Goal: Ask a question

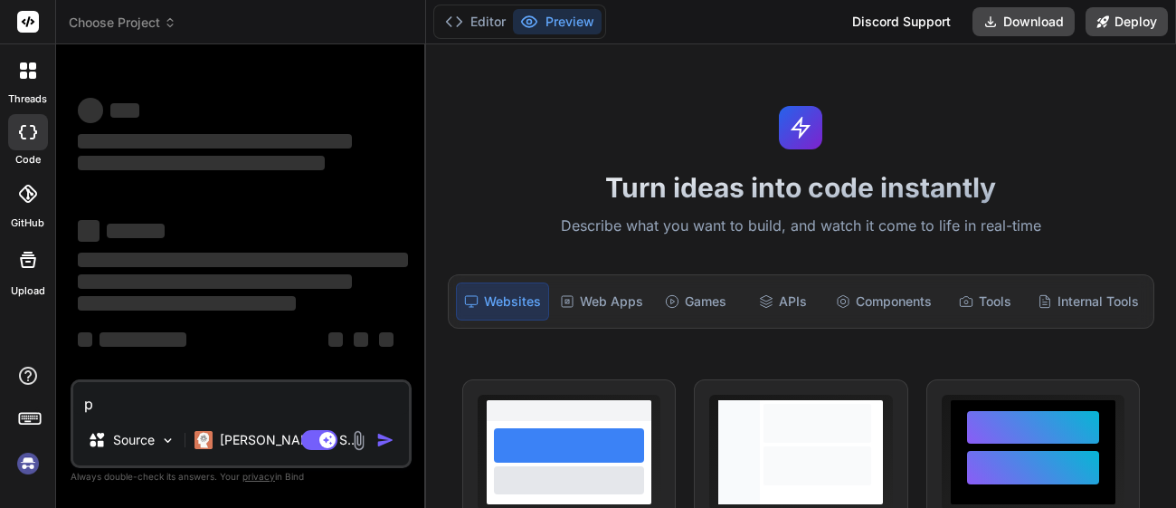
type textarea "x"
type textarea "C"
type textarea "x"
type textarea "Co"
type textarea "x"
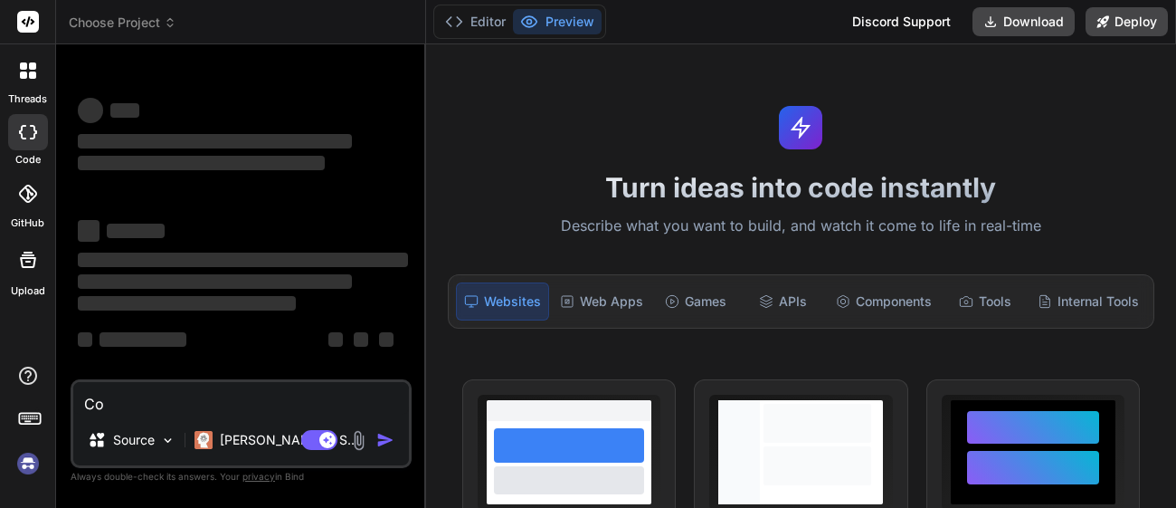
type textarea "Cod"
type textarea "x"
type textarea "Code"
type textarea "x"
type textarea "Code"
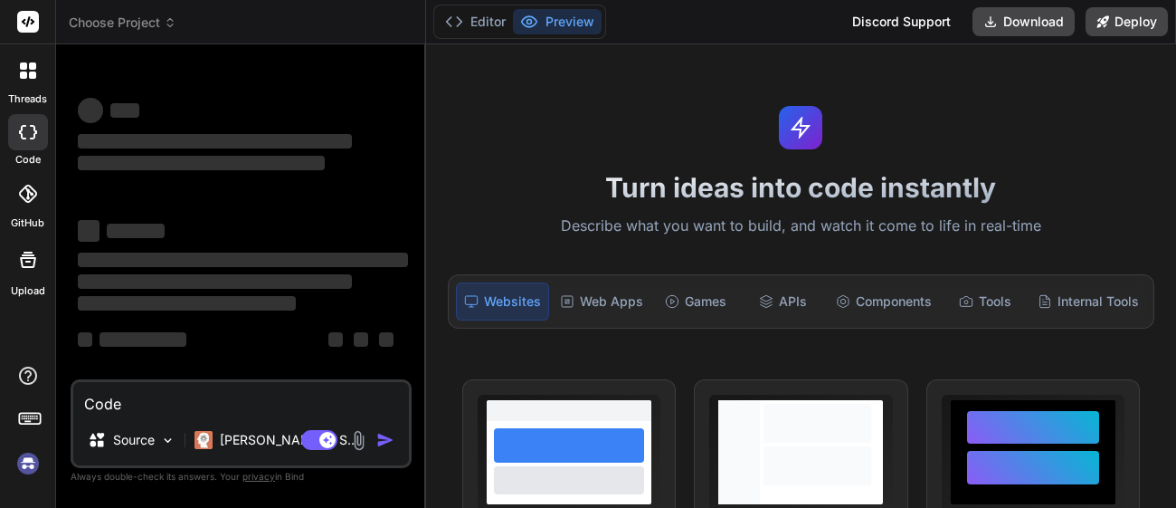
type textarea "x"
type textarea "Code m"
type textarea "x"
type textarea "Code me"
type textarea "x"
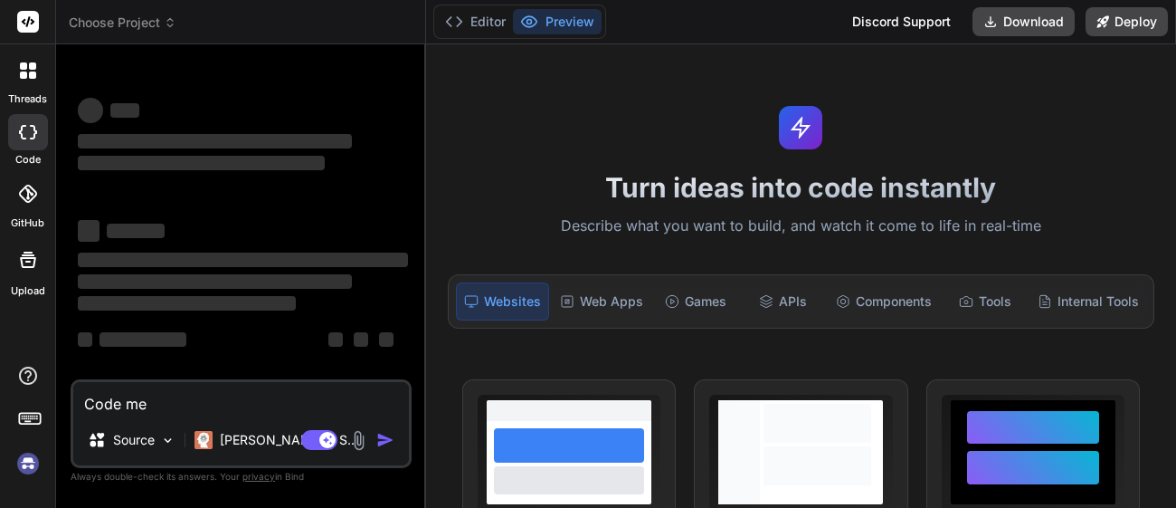
type textarea "Code me"
type textarea "x"
type textarea "Code me a"
type textarea "x"
type textarea "Code me a"
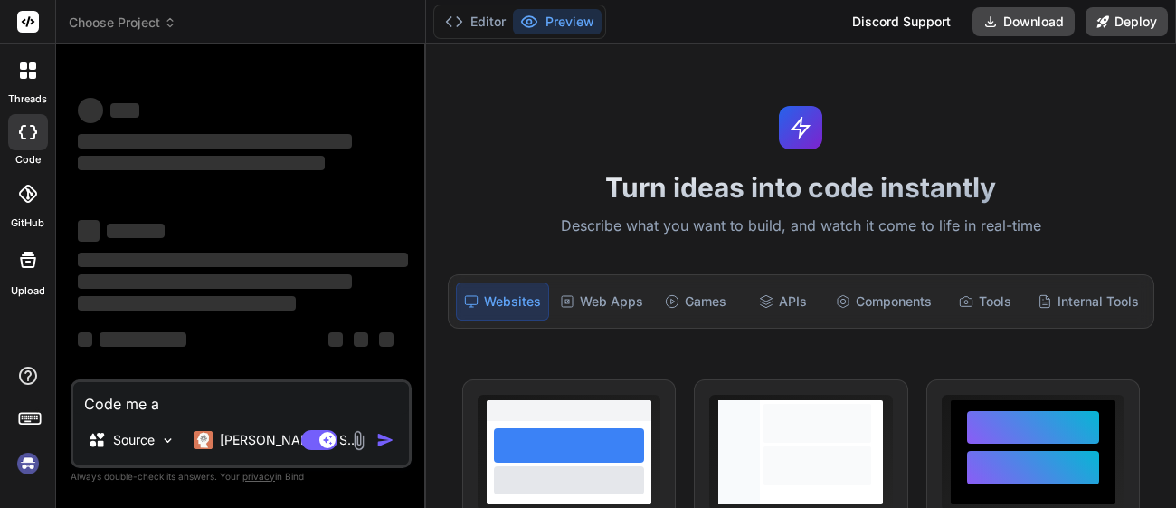
type textarea "x"
type textarea "Code me a p"
type textarea "x"
type textarea "Code me a pr"
type textarea "x"
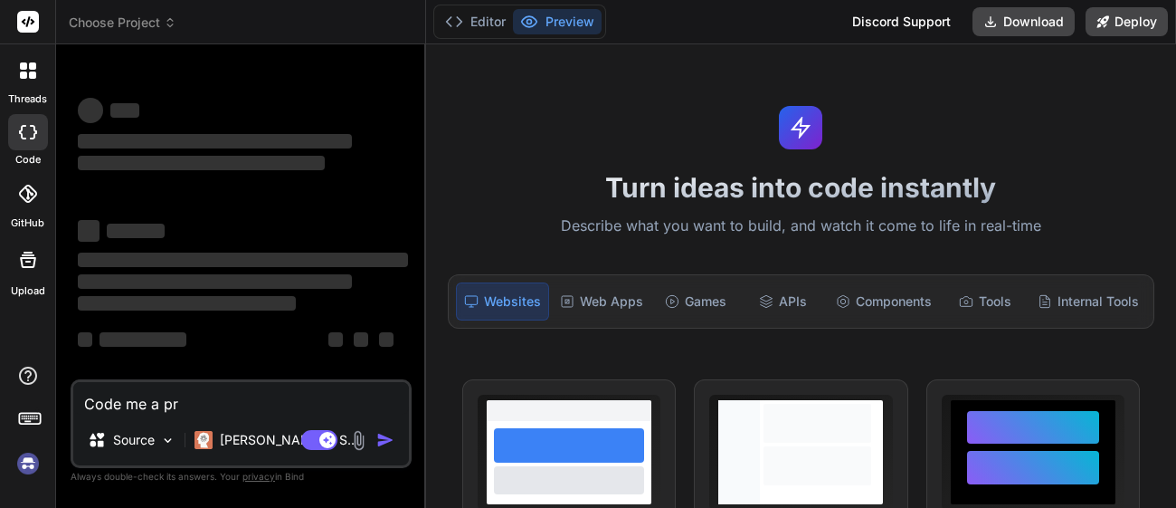
type textarea "Code me a pro"
type textarea "x"
type textarea "Code me a prox"
type textarea "x"
type textarea "Code me a proxy"
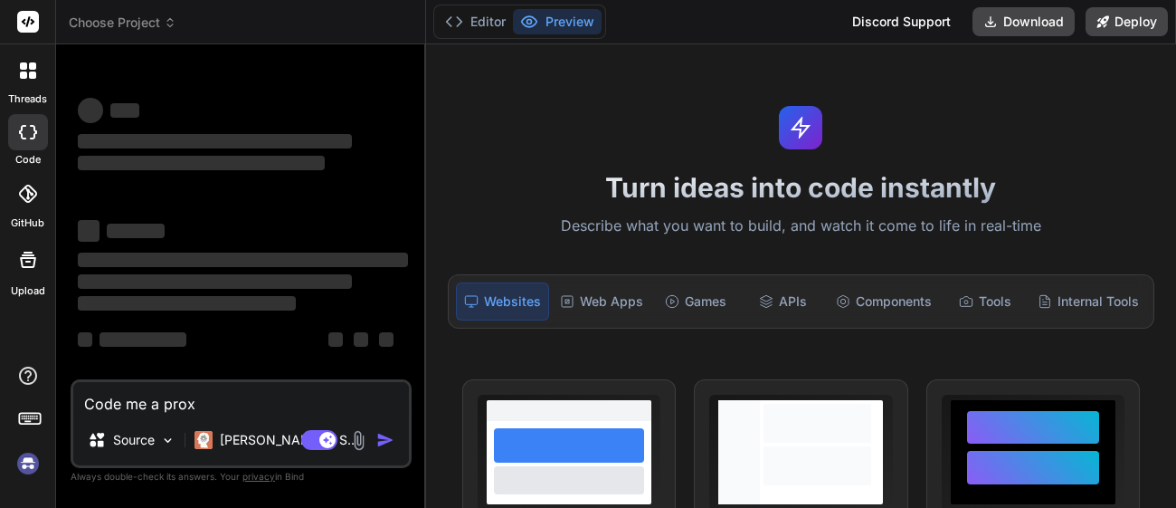
type textarea "x"
type textarea "Code me a proxy"
type textarea "x"
type textarea "Code me a proxy t"
type textarea "x"
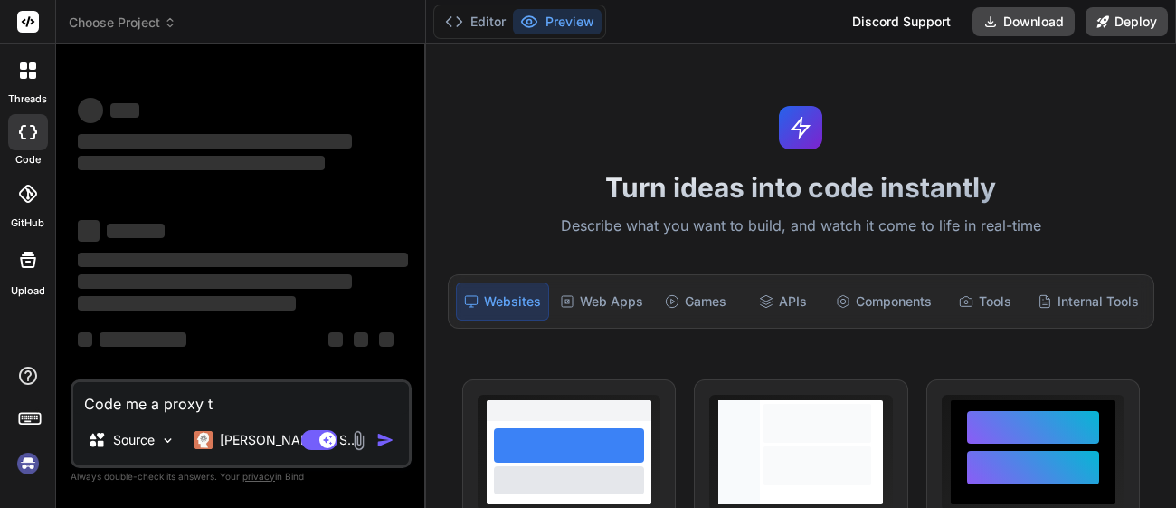
type textarea "Code me a proxy th"
type textarea "x"
type textarea "Code me a proxy tha"
type textarea "x"
type textarea "Code me a proxy that"
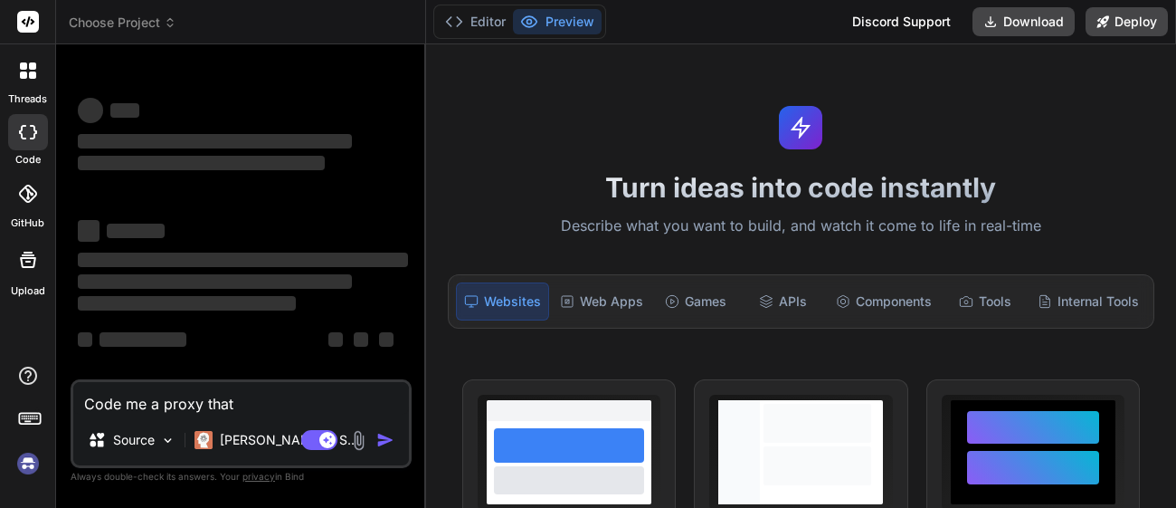
type textarea "x"
type textarea "Code me a proxy that"
type textarea "x"
type textarea "Code me a proxy that c"
type textarea "x"
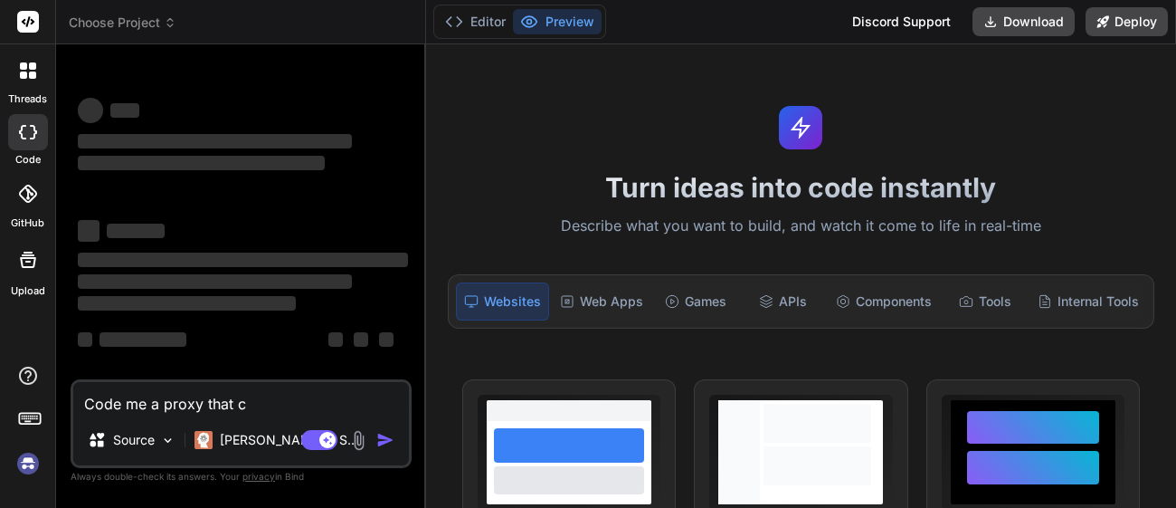
type textarea "Code me a proxy that ca"
type textarea "x"
type textarea "Code me a proxy that can"
type textarea "x"
type textarea "Code me a proxy that canw"
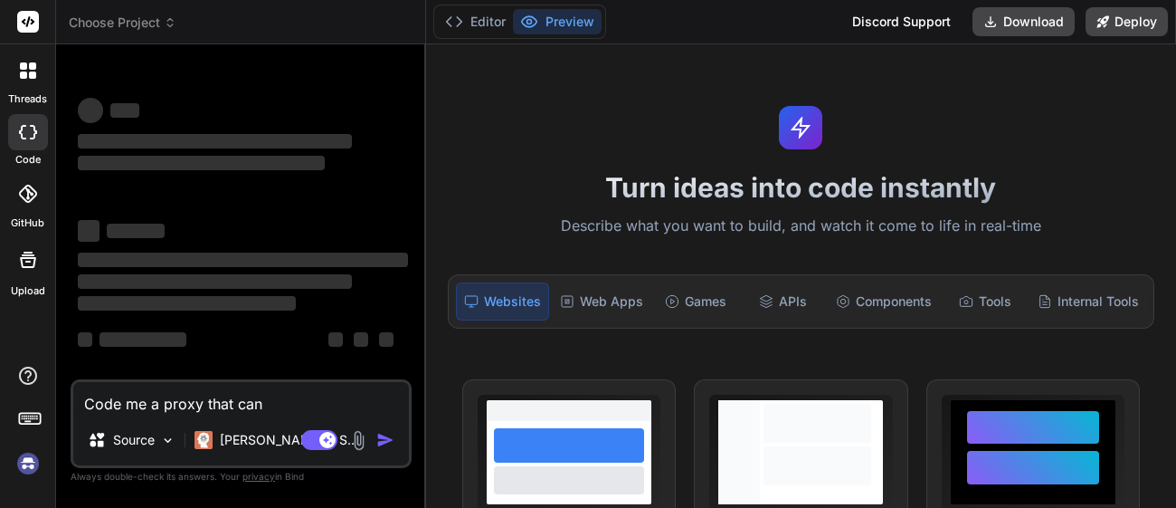
type textarea "x"
type textarea "Code me a proxy that canwo"
type textarea "x"
type textarea "Code me a proxy that canwor"
type textarea "x"
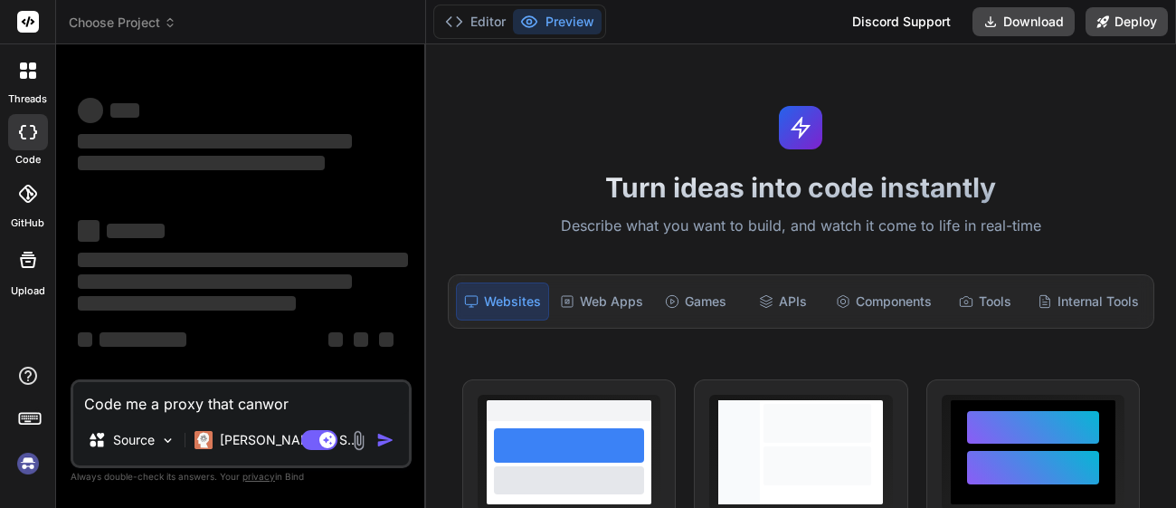
type textarea "Code me a proxy that canwo"
type textarea "x"
type textarea "Code me a proxy that canw"
type textarea "x"
type textarea "Code me a proxy that can"
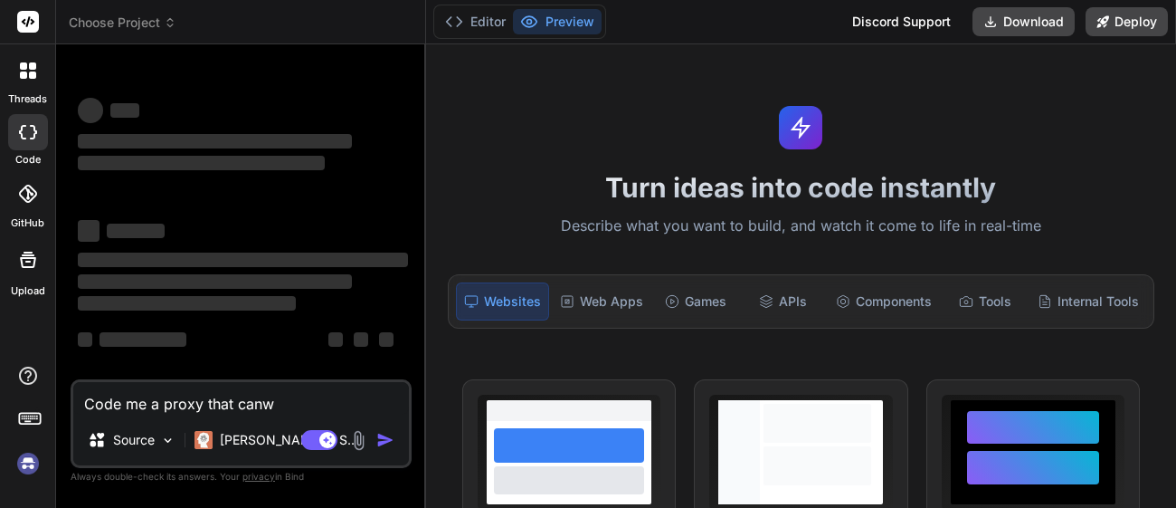
type textarea "x"
type textarea "Code me a proxy that can"
type textarea "x"
type textarea "Code me a proxy that can w"
type textarea "x"
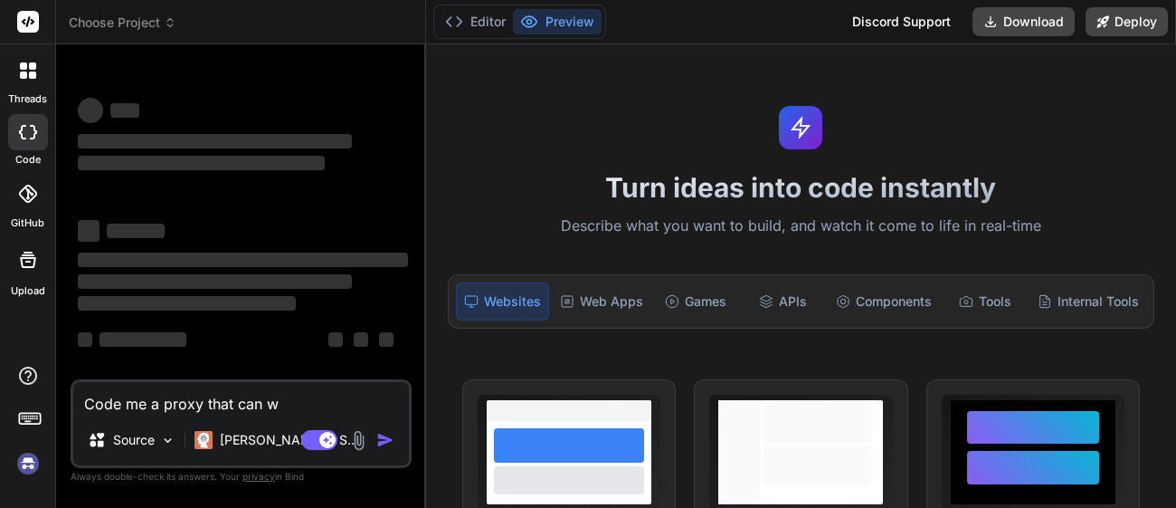
type textarea "Code me a proxy that can wo"
type textarea "x"
type textarea "Code me a proxy that can work"
type textarea "x"
type textarea "Code me a proxy that can work"
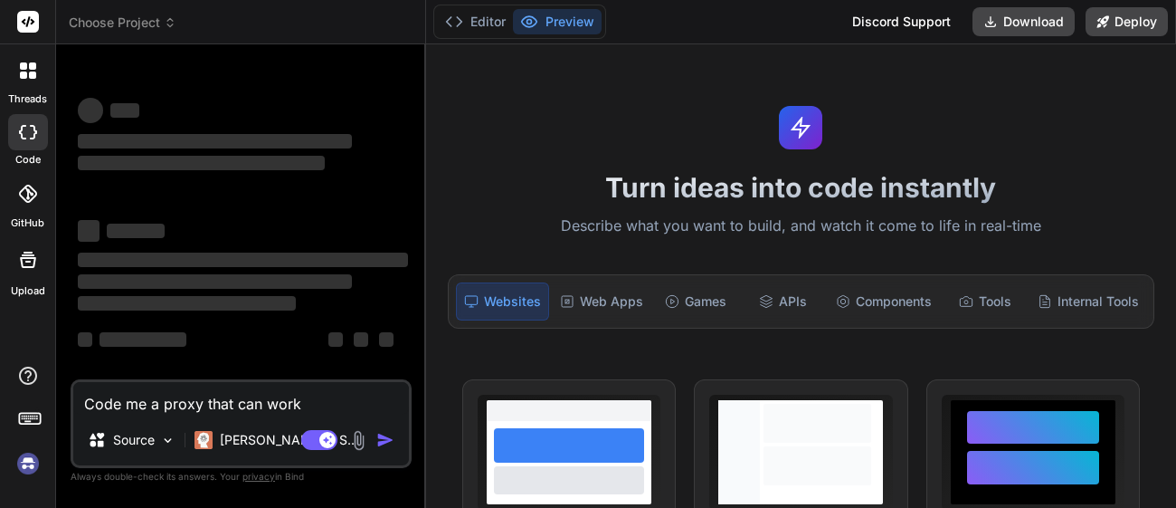
type textarea "x"
type textarea "Code me a proxy that can work w"
type textarea "x"
type textarea "Code me a proxy that can work wi"
type textarea "x"
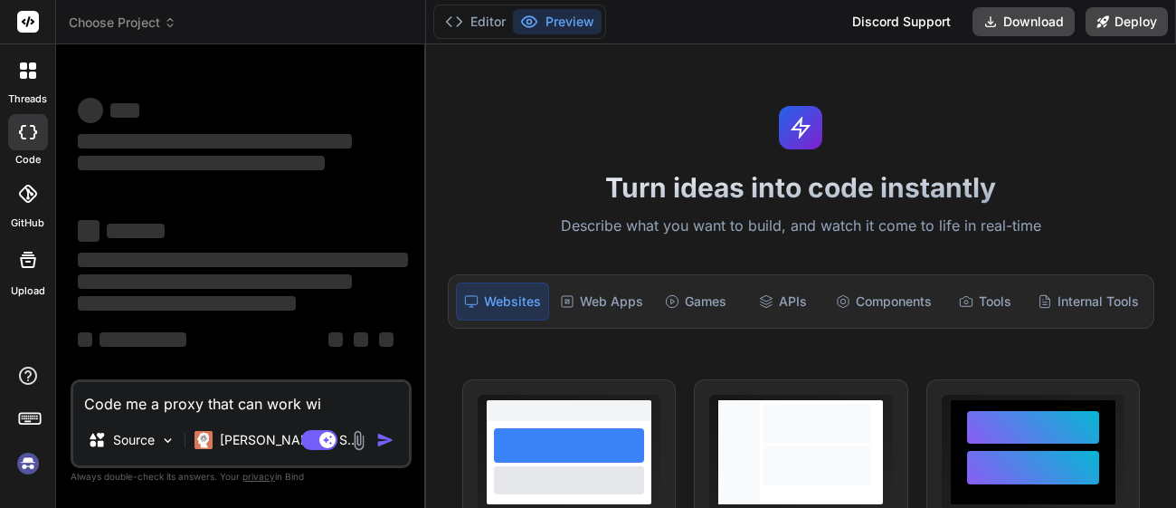
type textarea "Code me a proxy that can work wit"
type textarea "x"
type textarea "Code me a proxy that can work with"
type textarea "x"
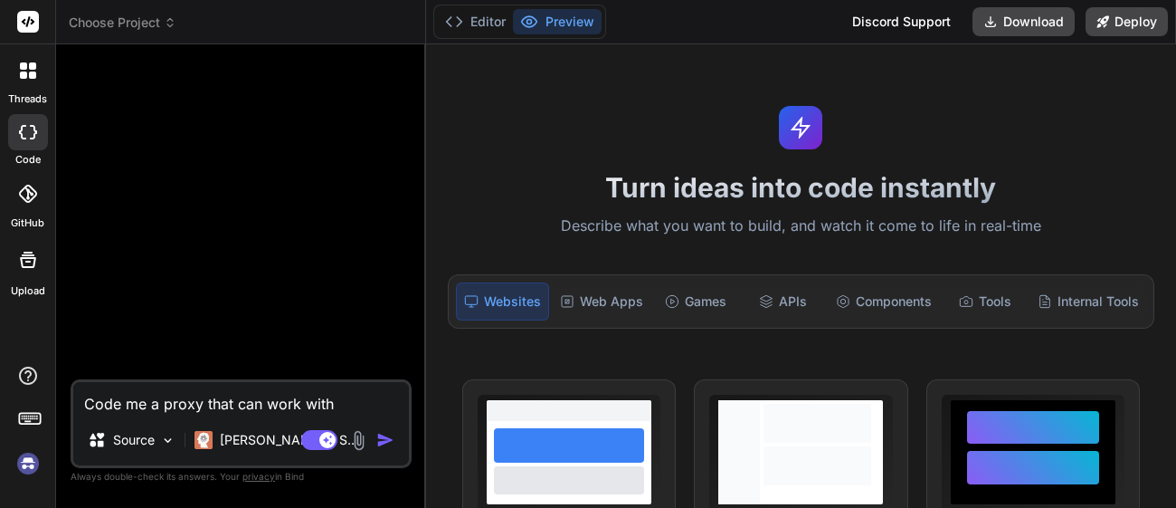
type textarea "Code me a proxy that can work witha"
type textarea "x"
type textarea "Code me a proxy that can work with a"
type textarea "x"
type textarea "Code me a proxy that can work with a"
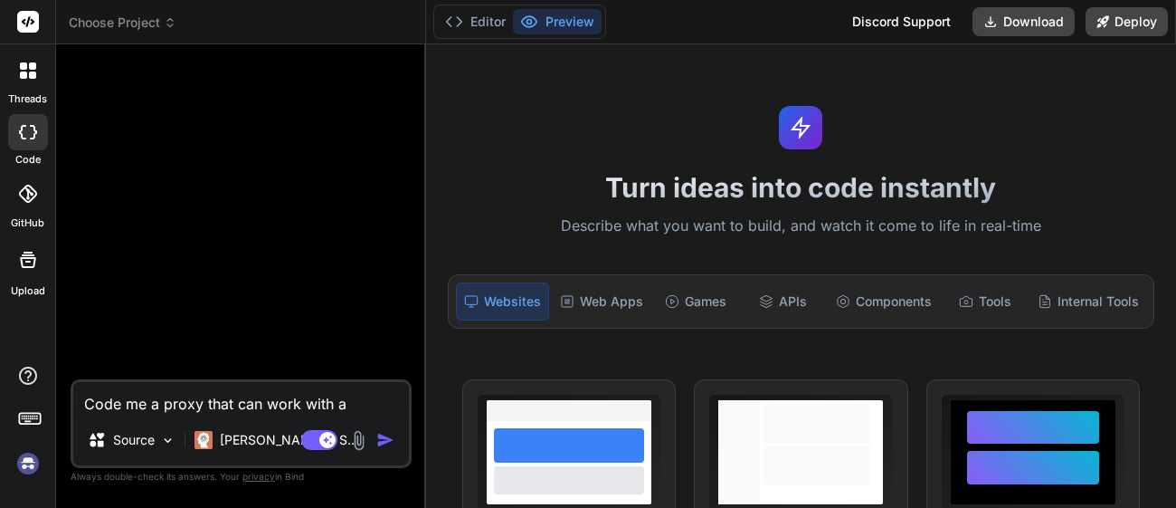
type textarea "x"
type textarea "Code me a proxy that can work with"
type textarea "x"
type textarea "Code me a proxy that can work with a"
type textarea "x"
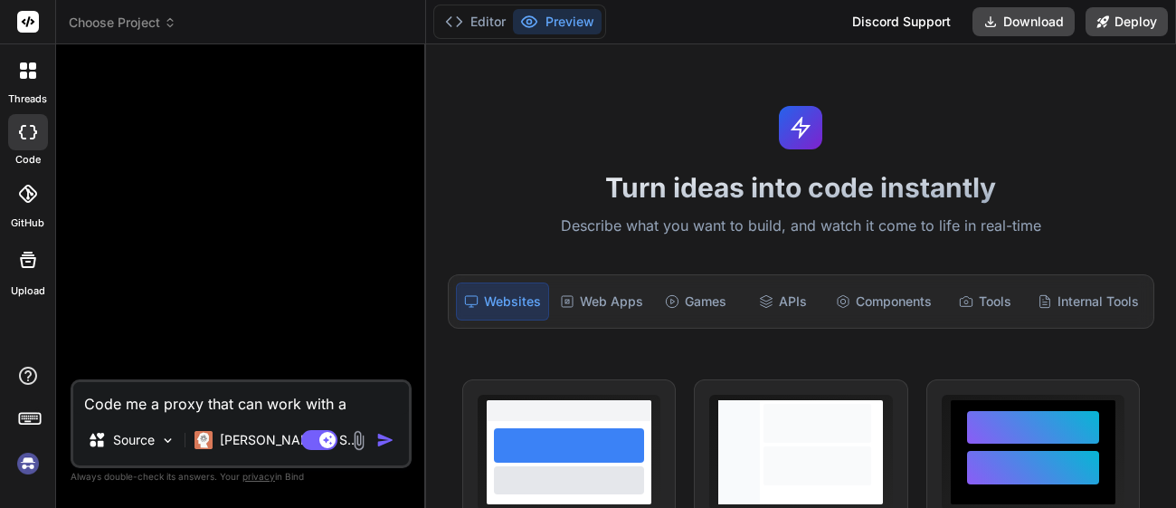
type textarea "Code me a proxy that can work with an"
type textarea "x"
type textarea "Code me a proxy that can work with any"
type textarea "x"
type textarea "Code me a proxy that can work with any"
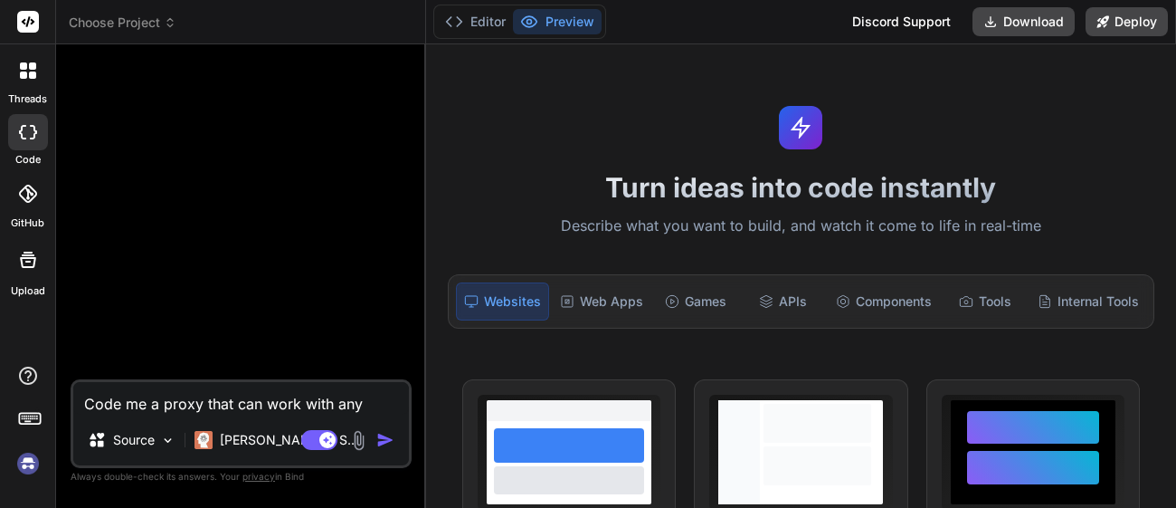
type textarea "x"
type textarea "Code me a proxy that can work with any s"
type textarea "x"
type textarea "Code me a proxy that can work with any si"
type textarea "x"
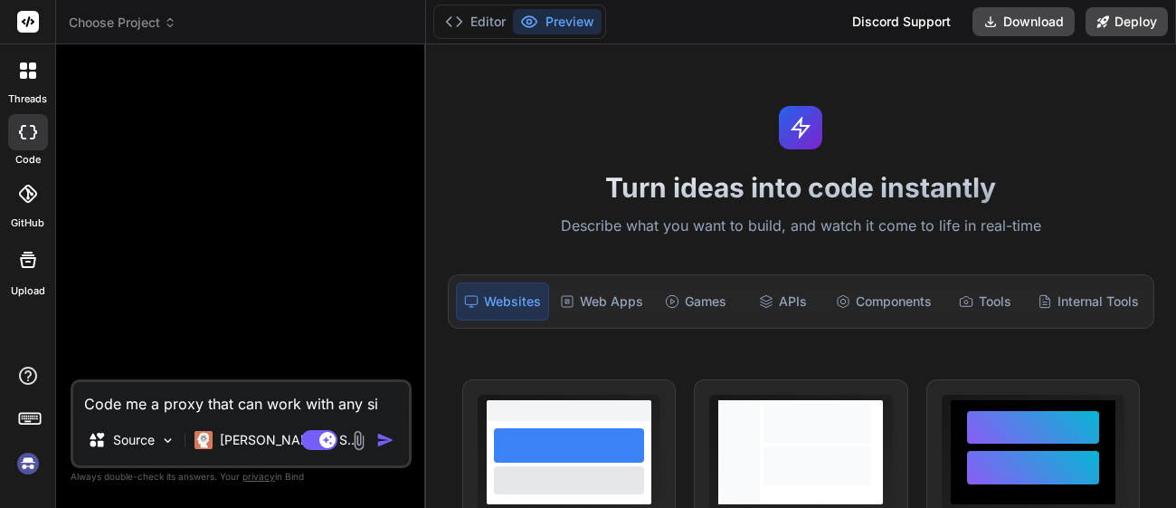
type textarea "Code me a proxy that can work with any sit"
type textarea "x"
type textarea "Code me a proxy that can work with any site"
type textarea "x"
type textarea "Code me a proxy that can work with any site"
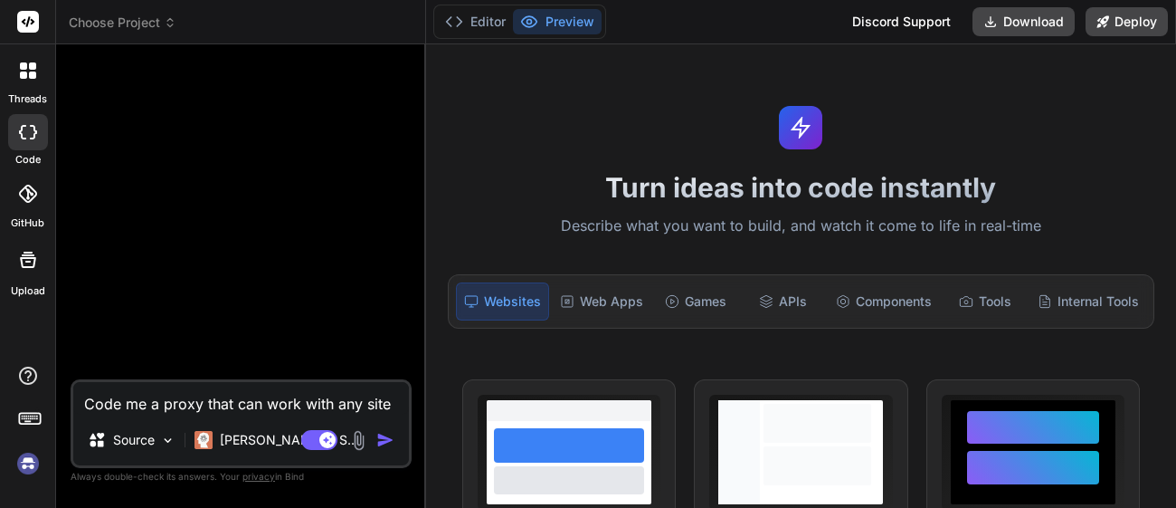
type textarea "x"
type textarea "Code me a proxy that can work with any site w"
type textarea "x"
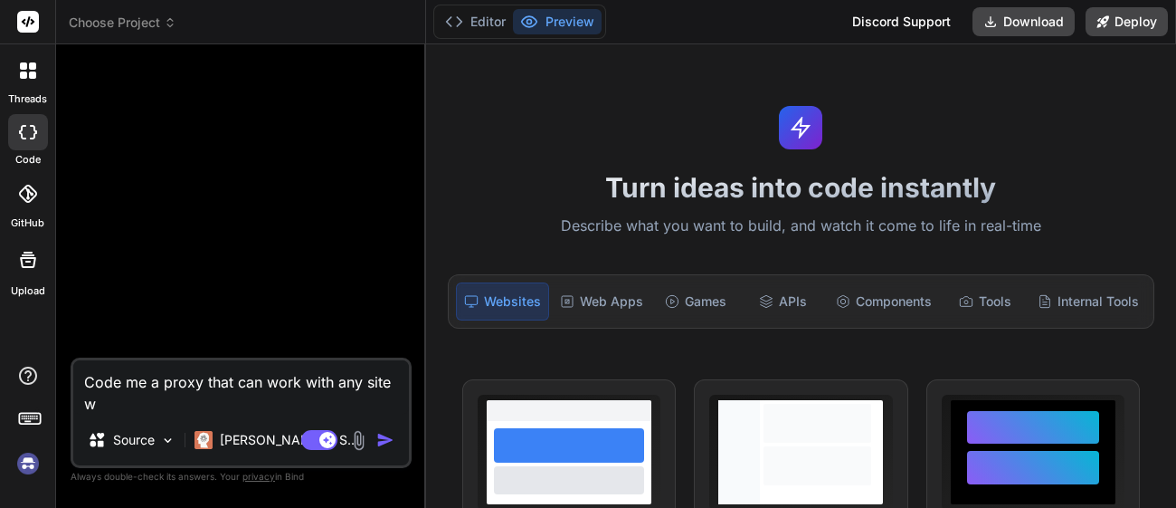
type textarea "Code me a proxy that can work with any site wi"
type textarea "x"
type textarea "Code me a proxy that can work with any site wit"
type textarea "x"
type textarea "Code me a proxy that can work with any site with"
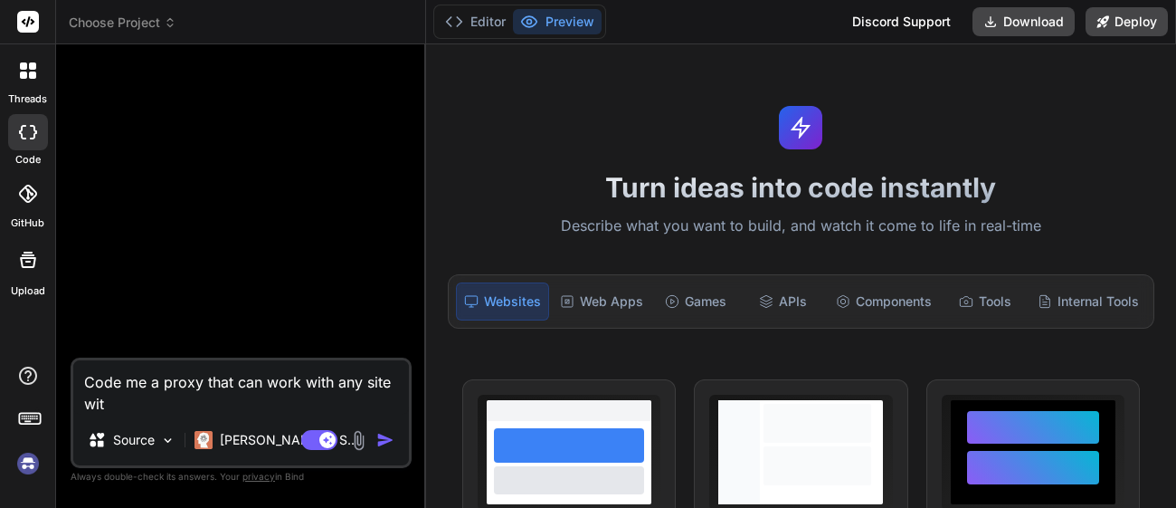
type textarea "x"
type textarea "Code me a proxy that can work with any site with"
type textarea "x"
type textarea "Code me a proxy that can work with any site with n"
type textarea "x"
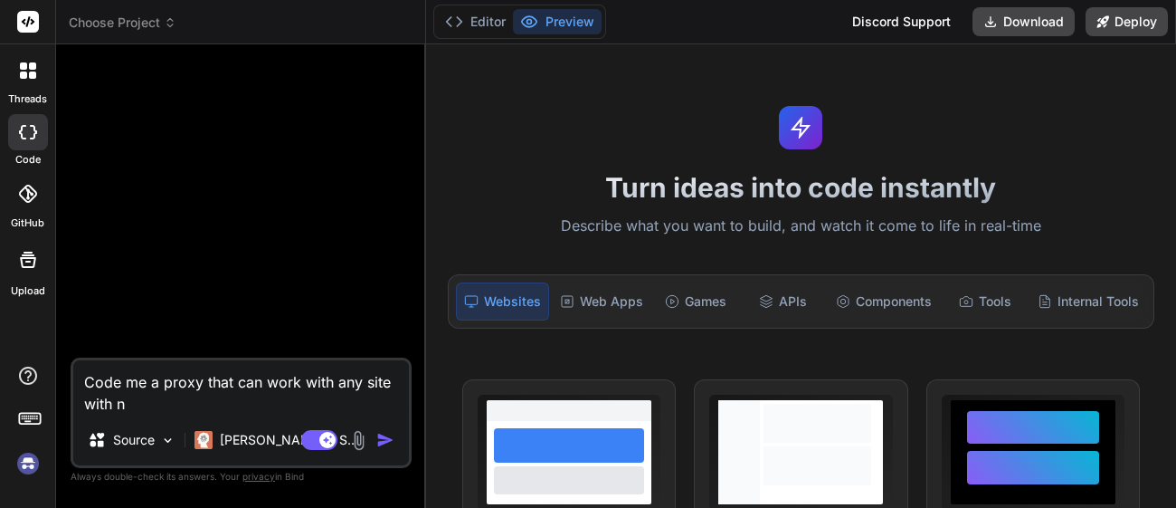
type textarea "Code me a proxy that can work with any site with no"
type textarea "x"
type textarea "Code me a proxy that can work with any site with no"
type textarea "x"
type textarea "Code me a proxy that can work with any site with no e"
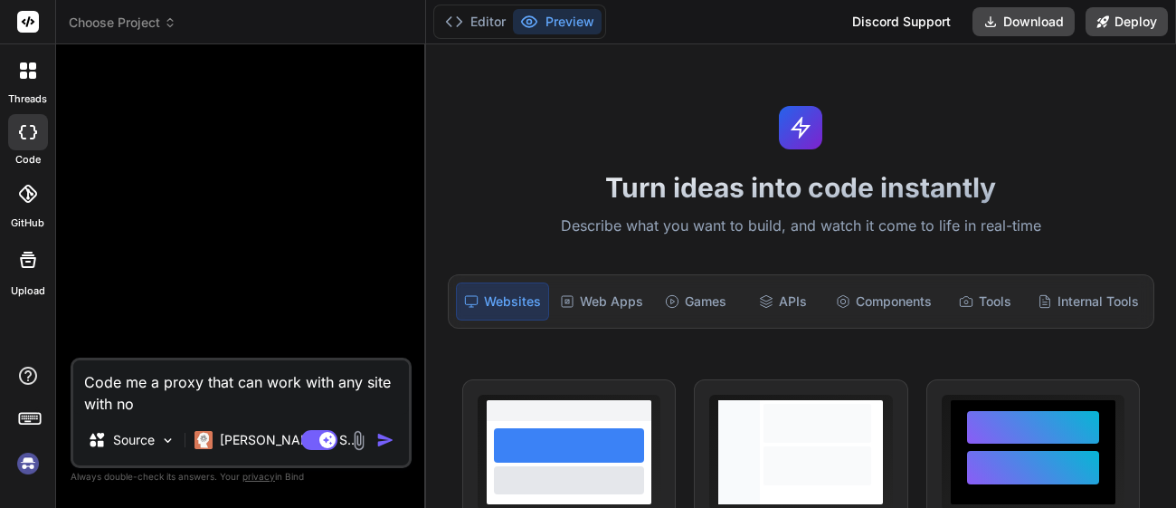
type textarea "x"
type textarea "Code me a proxy that can work with any site with no er"
type textarea "x"
type textarea "Code me a proxy that can work with any site with no err"
type textarea "x"
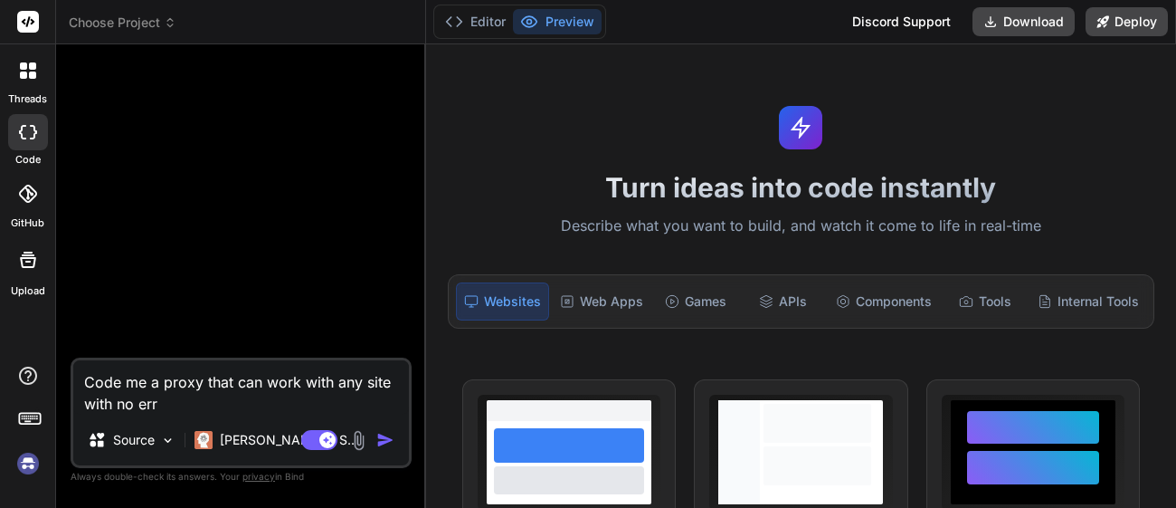
type textarea "Code me a proxy that can work with any site with no erri"
type textarea "x"
type textarea "Code me a proxy that can work with any site with no err"
type textarea "x"
type textarea "Code me a proxy that can work with any site with no erro"
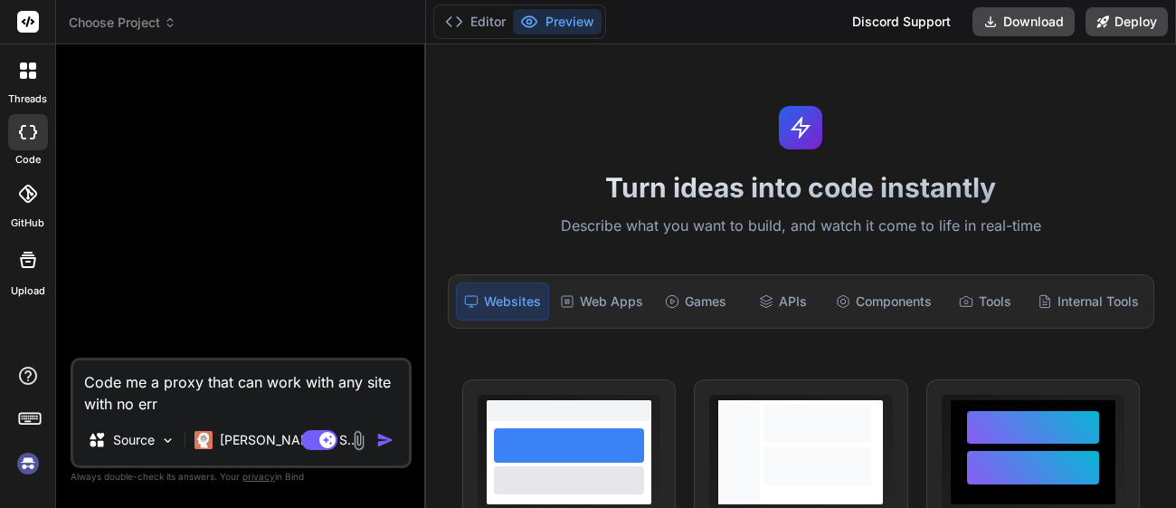
type textarea "x"
type textarea "Code me a proxy that can work with any site with no error"
type textarea "x"
type textarea "Code me a proxy that can work with any site with no errors"
type textarea "x"
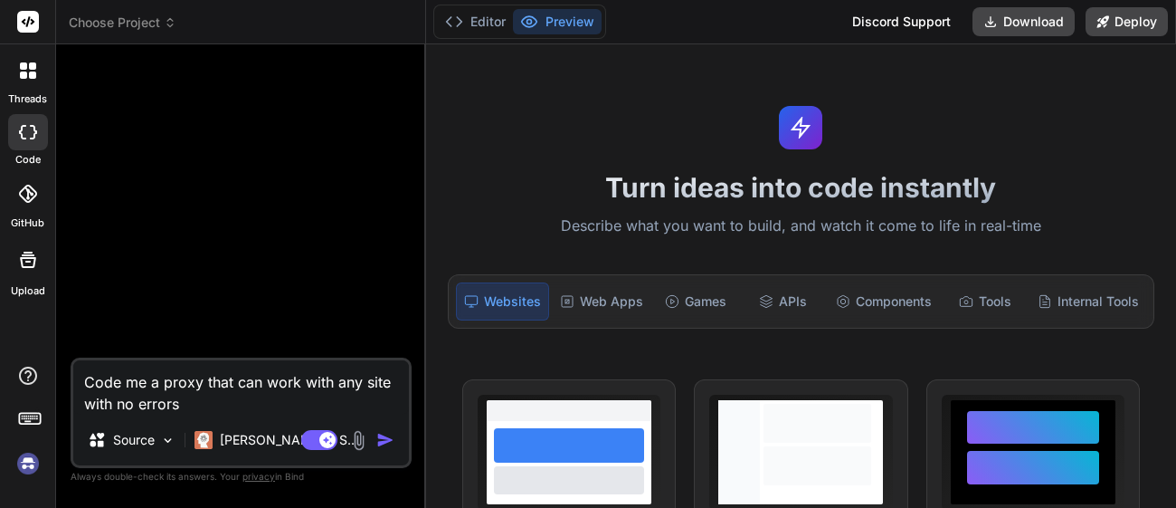
type textarea "Code me a proxy that can work with any site with no errors"
type textarea "x"
type textarea "Code me a proxy that can work with any site with no errors a"
type textarea "x"
type textarea "Code me a proxy that can work with any site with no errors at"
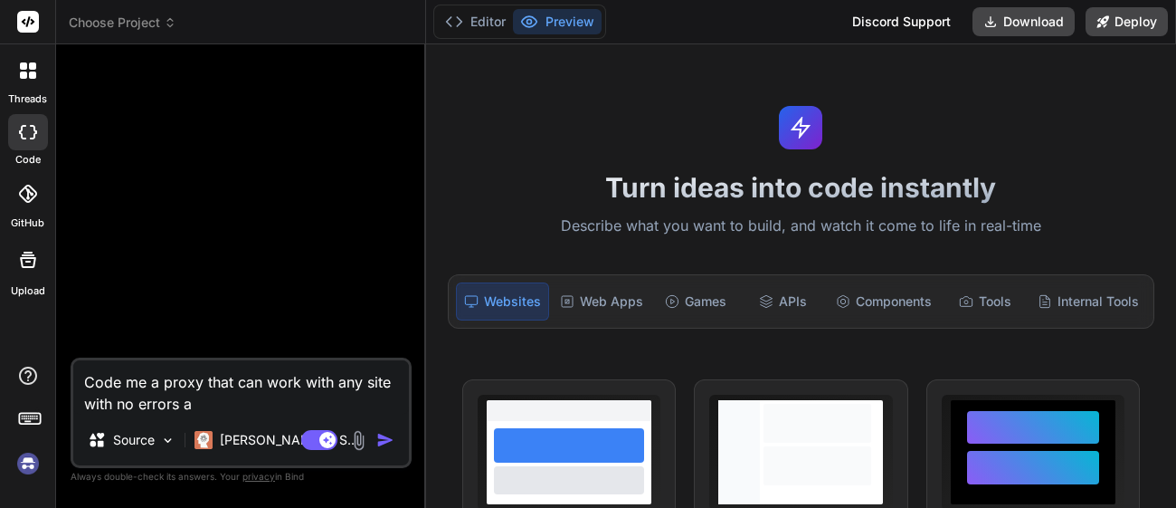
type textarea "x"
type textarea "Code me a proxy that can work with any site with no errors ata"
type textarea "x"
type textarea "Code me a proxy that can work with any site with no errors at"
type textarea "x"
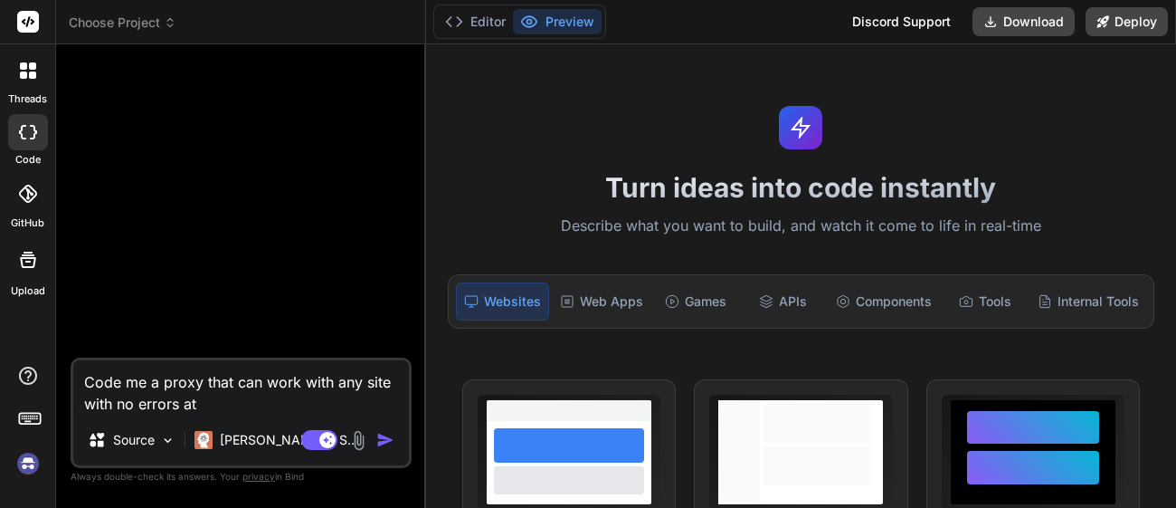
type textarea "Code me a proxy that can work with any site with no errors at"
type textarea "x"
type textarea "Code me a proxy that can work with any site with no errors at a"
type textarea "x"
type textarea "Code me a proxy that can work with any site with no errors at al"
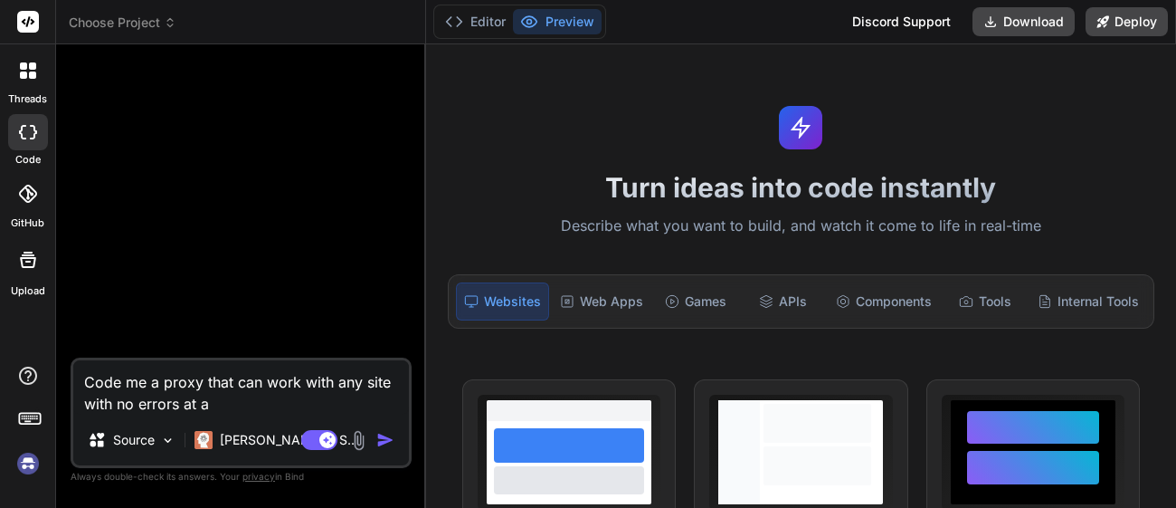
type textarea "x"
type textarea "Code me a proxy that can work with any site with no errors at all"
type textarea "x"
type textarea "Code me a proxy that can work with any site with no errors at all"
click at [398, 444] on button "button" at bounding box center [388, 440] width 25 height 18
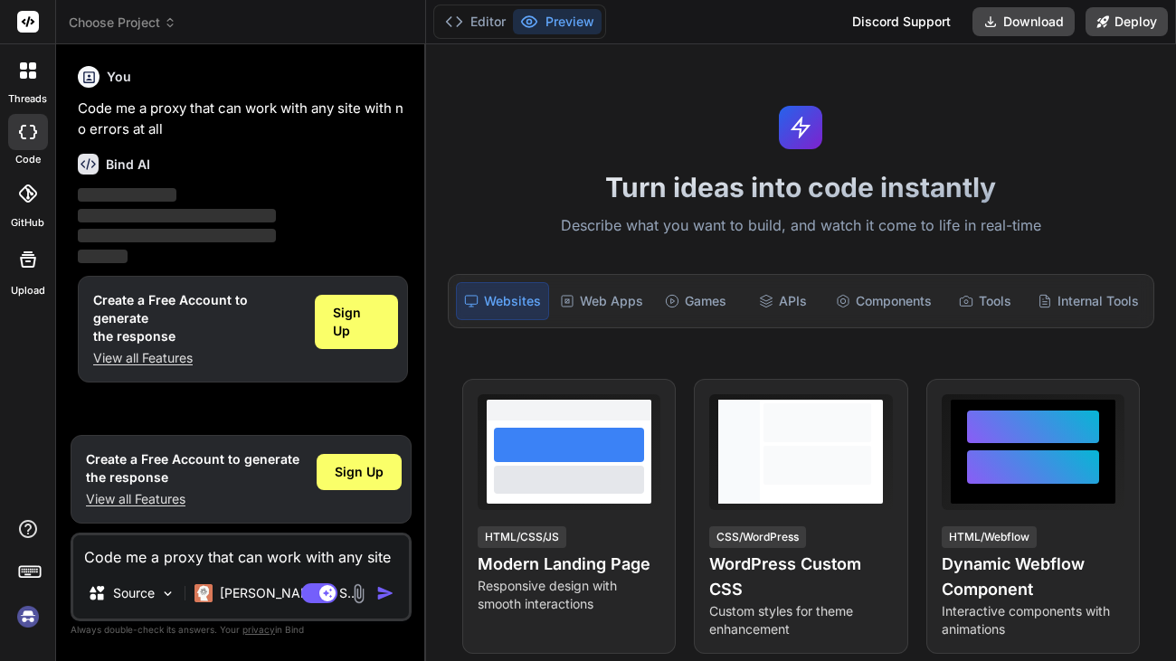
click at [24, 138] on icon at bounding box center [22, 132] width 7 height 14
type textarea "x"
